Goal: Go to known website: Access a specific website the user already knows

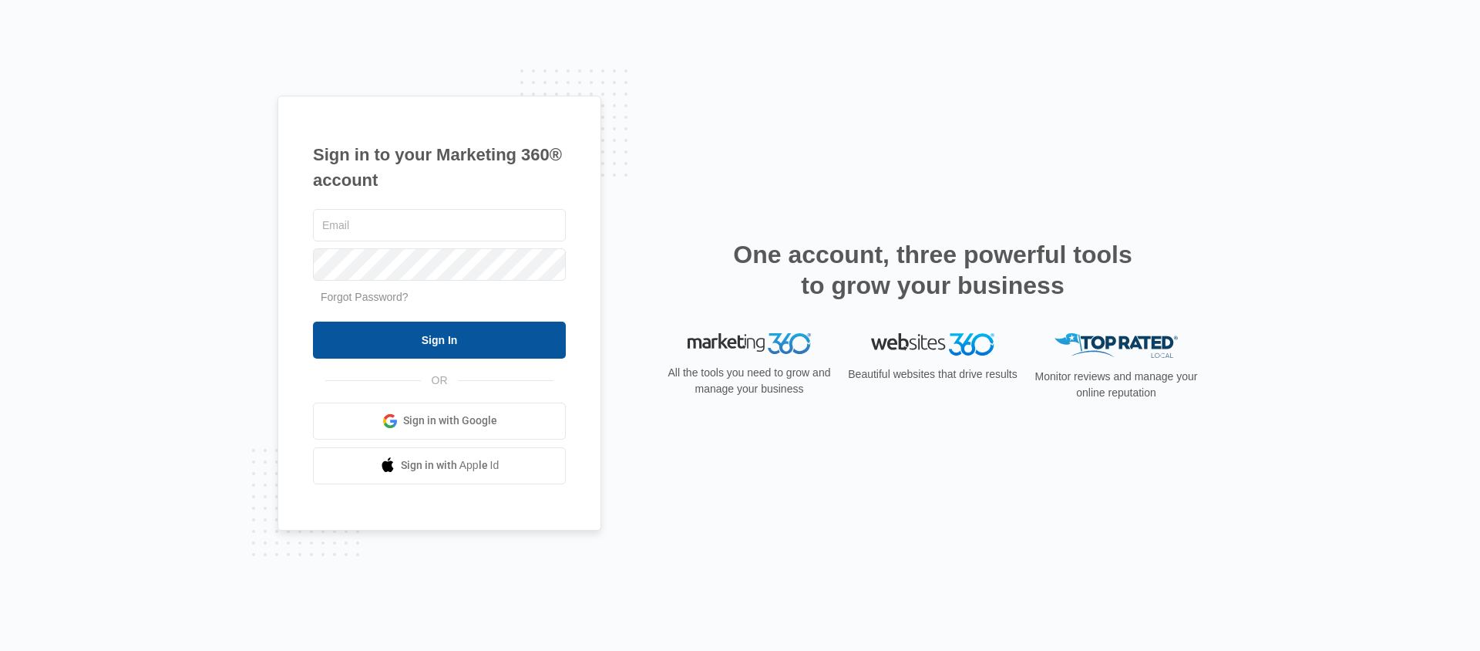
type input "[PERSON_NAME][EMAIL_ADDRESS][DOMAIN_NAME]"
click at [410, 324] on input "Sign In" at bounding box center [439, 339] width 253 height 37
